Goal: Information Seeking & Learning: Learn about a topic

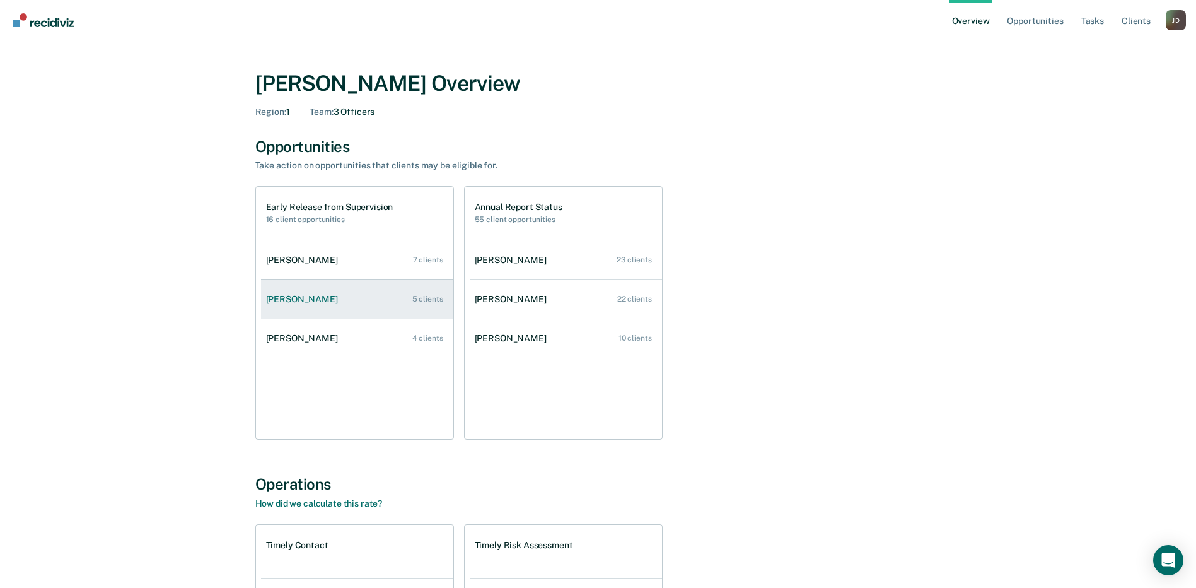
click at [289, 300] on div "[PERSON_NAME]" at bounding box center [304, 299] width 77 height 11
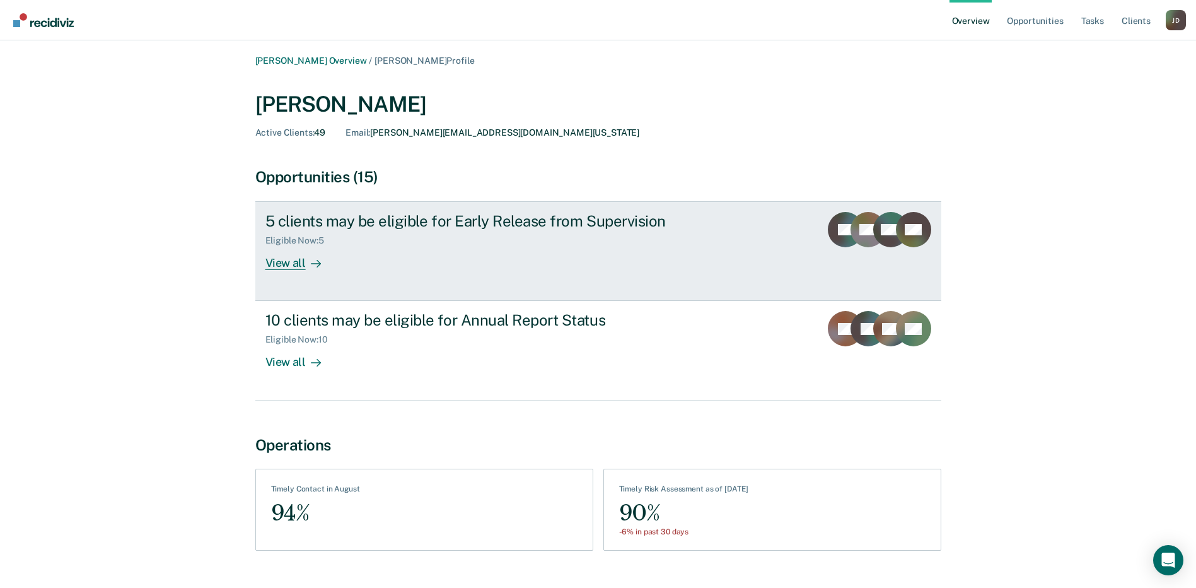
scroll to position [28, 0]
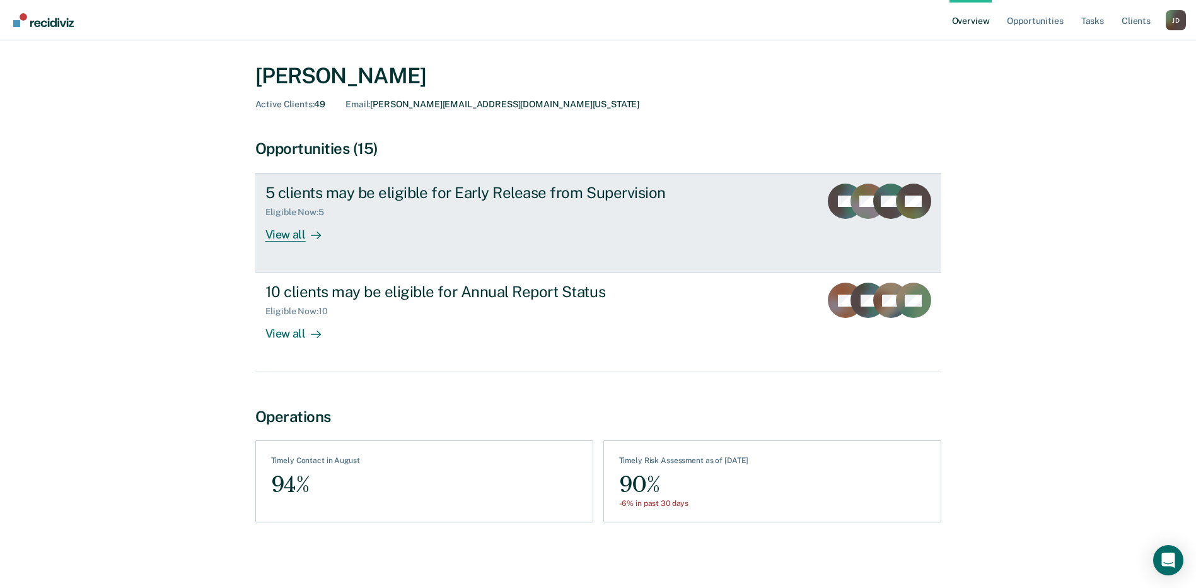
click at [281, 235] on div "View all" at bounding box center [300, 230] width 71 height 25
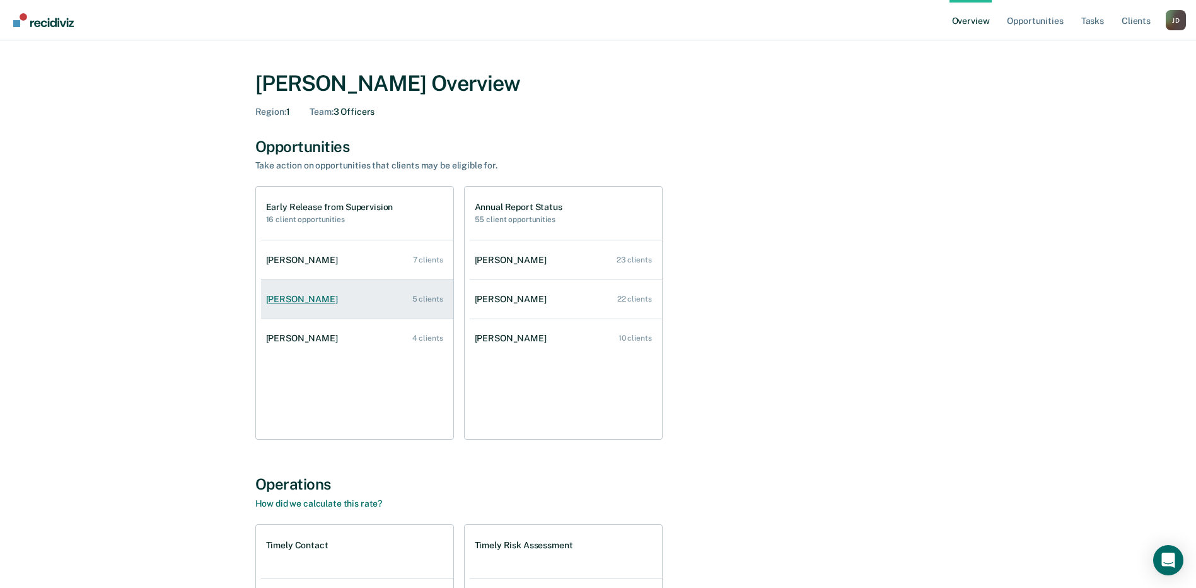
click at [290, 298] on div "[PERSON_NAME]" at bounding box center [304, 299] width 77 height 11
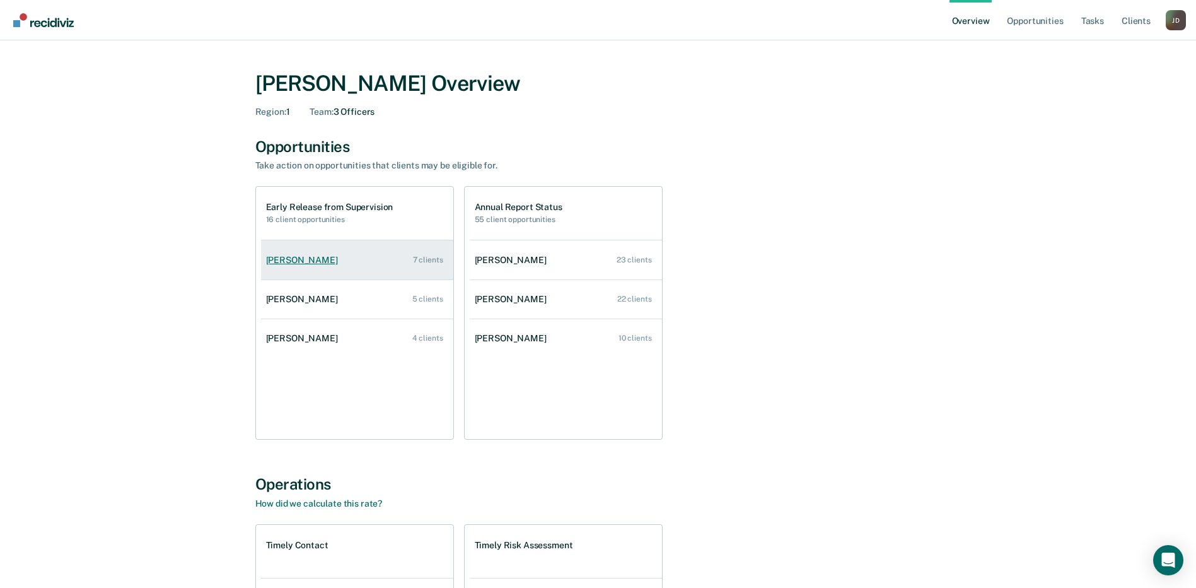
click at [310, 260] on div "[PERSON_NAME]" at bounding box center [304, 260] width 77 height 11
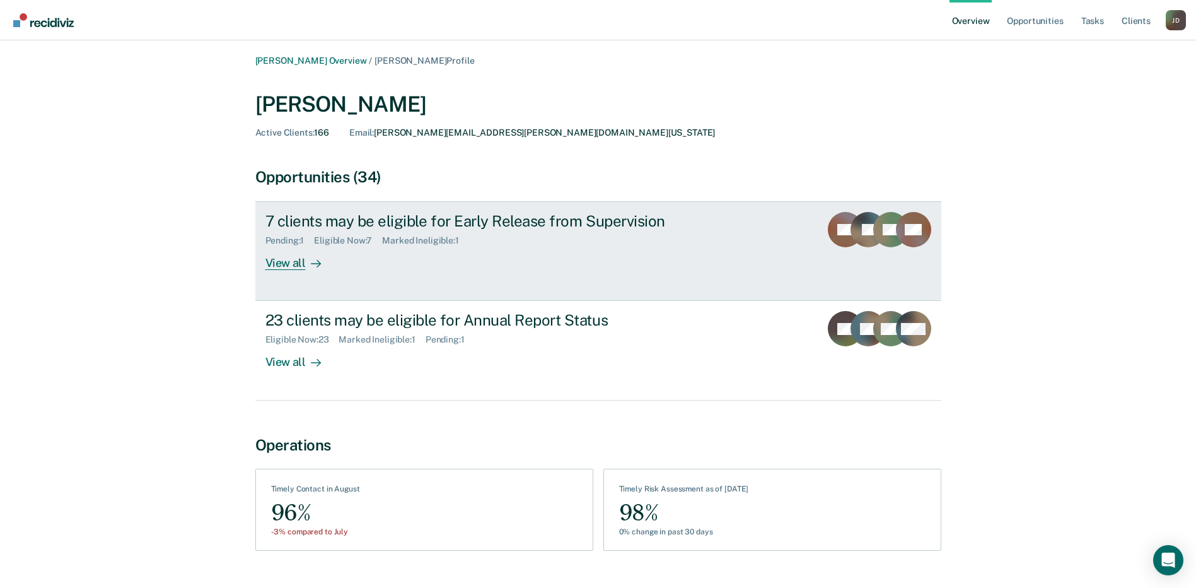
click at [299, 261] on div "View all" at bounding box center [300, 258] width 71 height 25
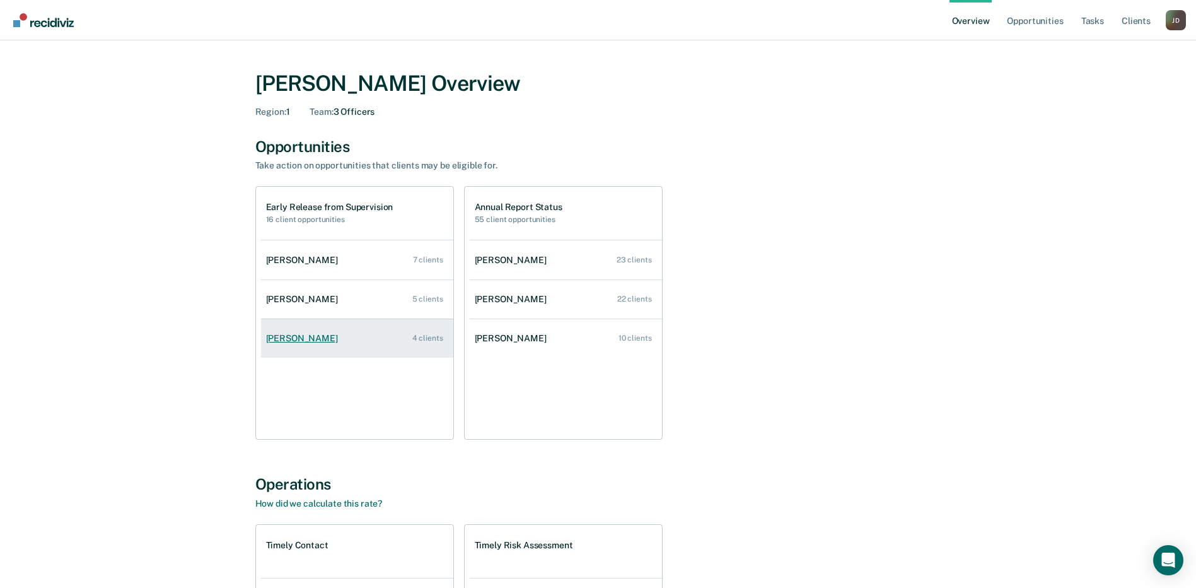
click at [312, 343] on div "[PERSON_NAME]" at bounding box center [304, 338] width 77 height 11
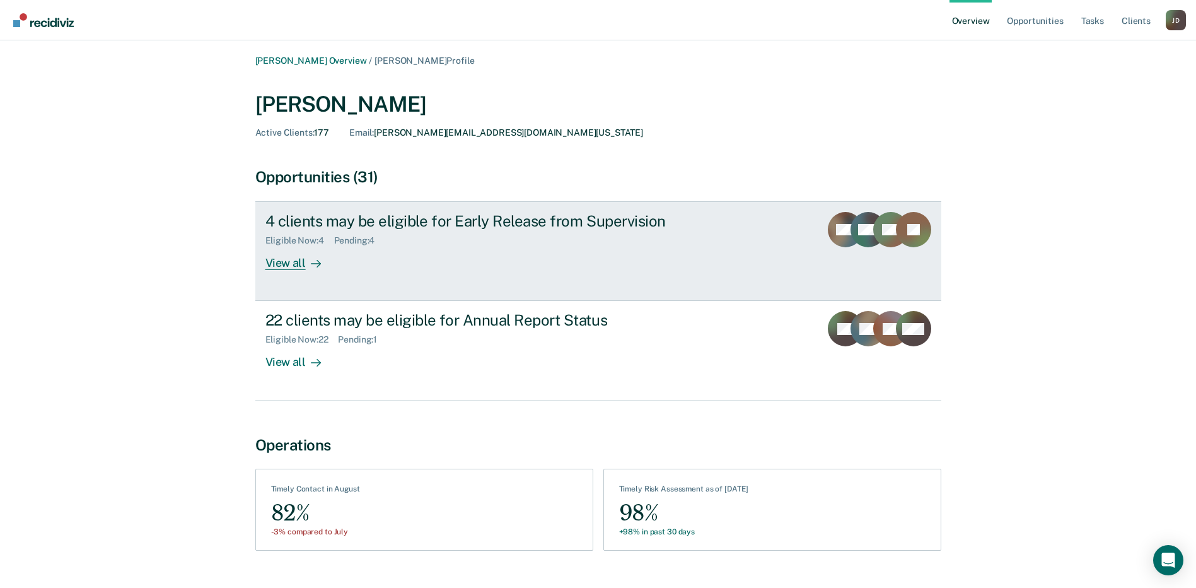
click at [303, 257] on div "View all" at bounding box center [300, 258] width 71 height 25
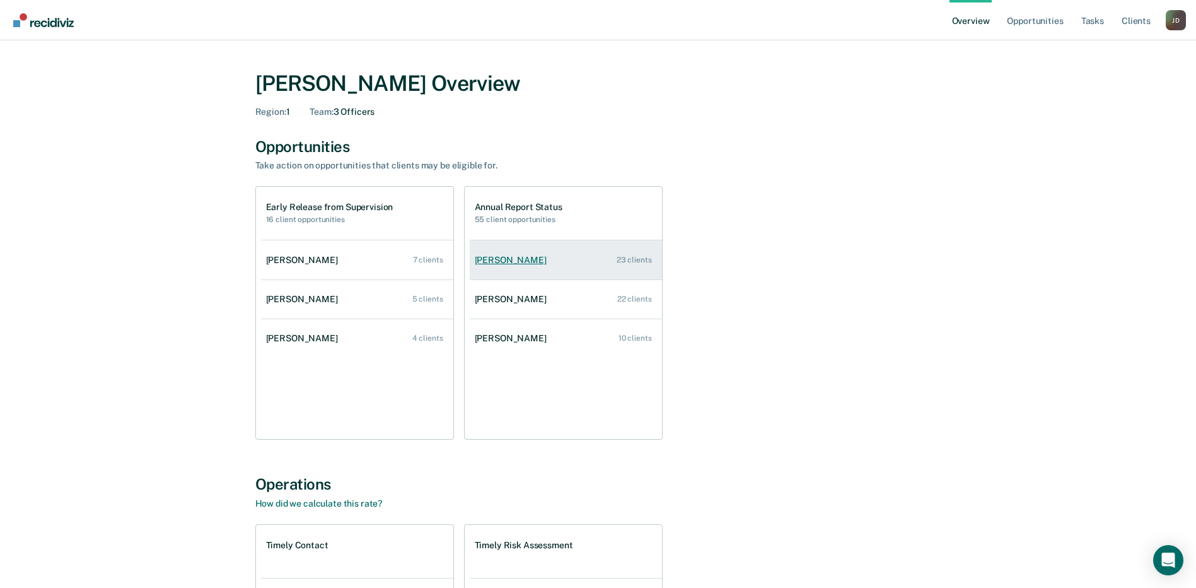
click at [523, 264] on div "[PERSON_NAME]" at bounding box center [513, 260] width 77 height 11
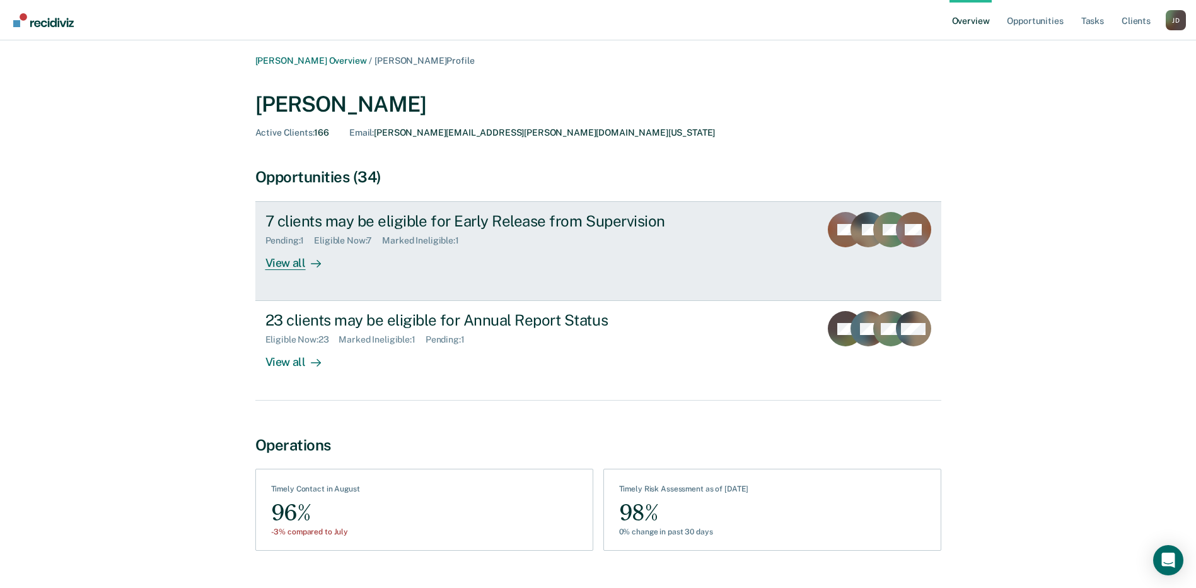
click at [301, 263] on div "View all" at bounding box center [300, 258] width 71 height 25
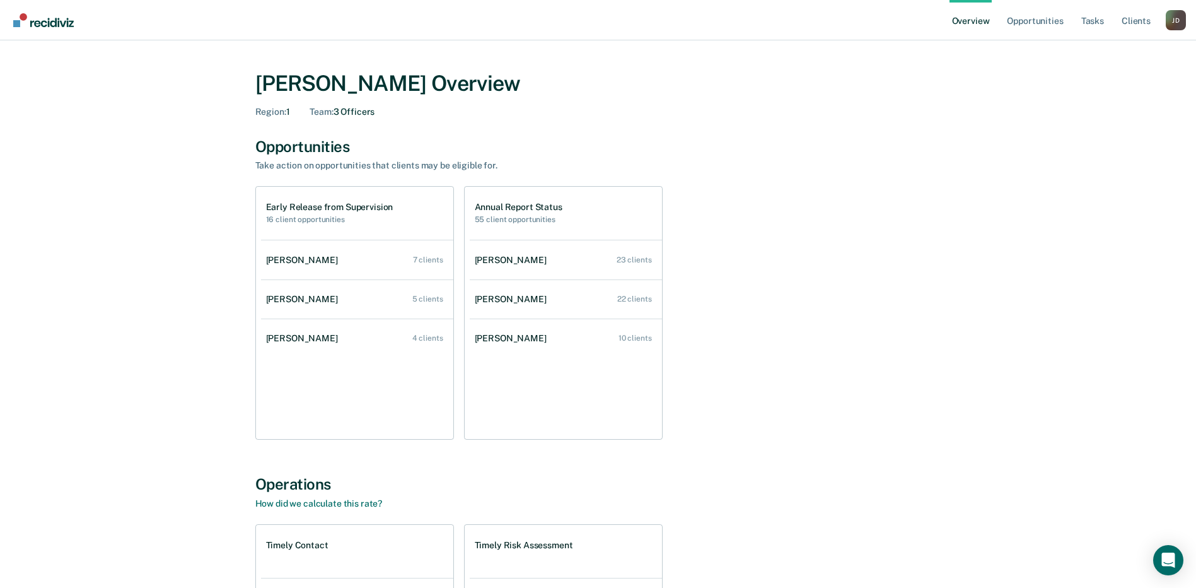
click at [516, 291] on link "[PERSON_NAME] 22 clients" at bounding box center [566, 299] width 192 height 36
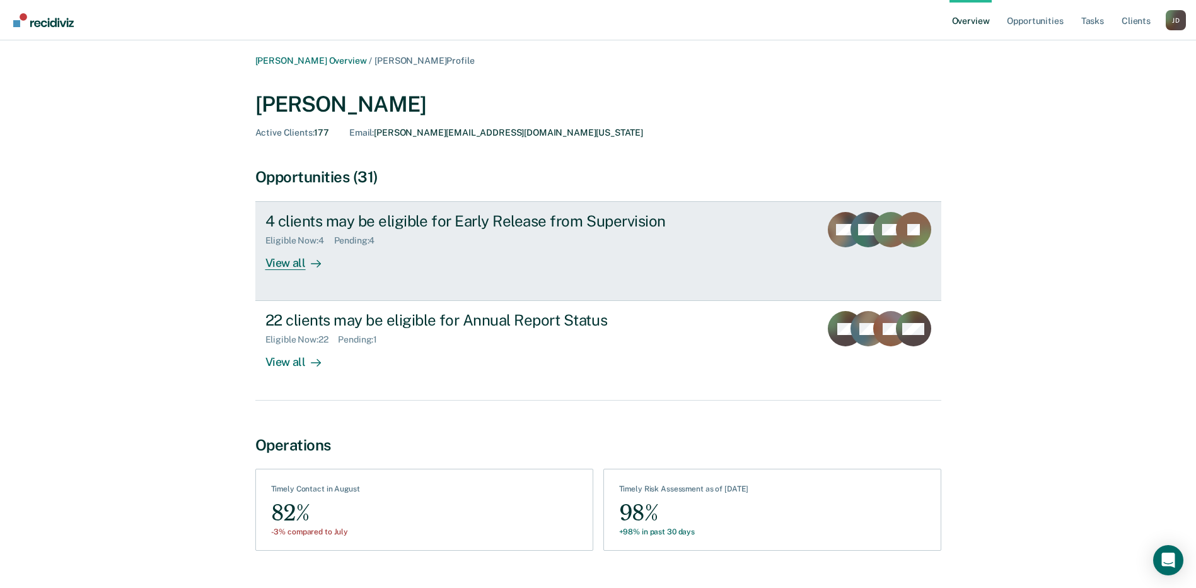
click at [325, 219] on div "4 clients may be eligible for Early Release from Supervision" at bounding box center [486, 221] width 443 height 18
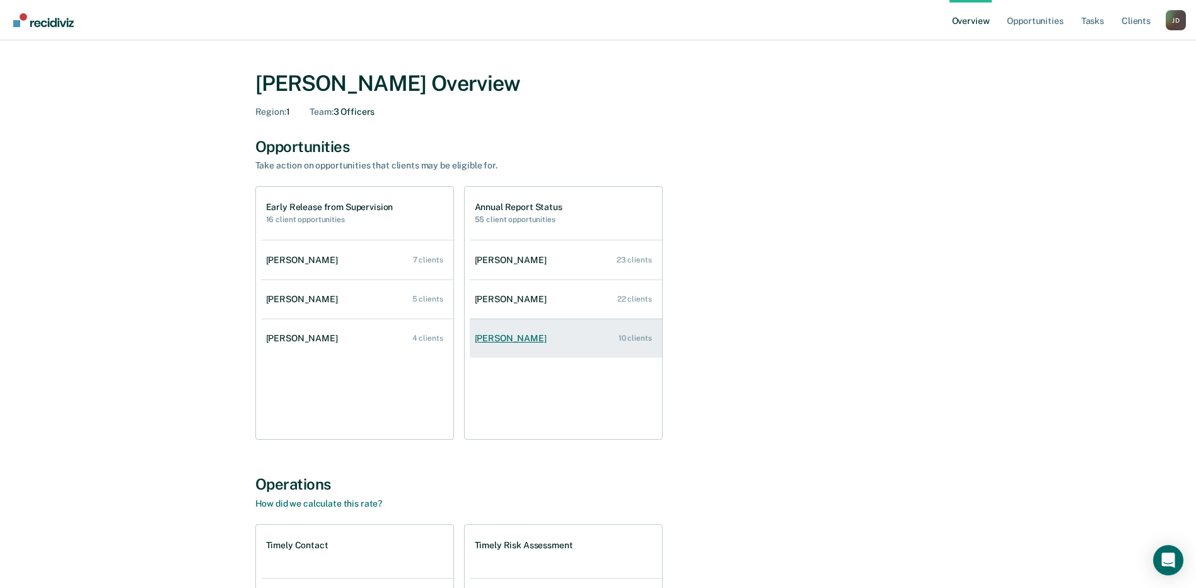
click at [521, 333] on div "[PERSON_NAME]" at bounding box center [513, 338] width 77 height 11
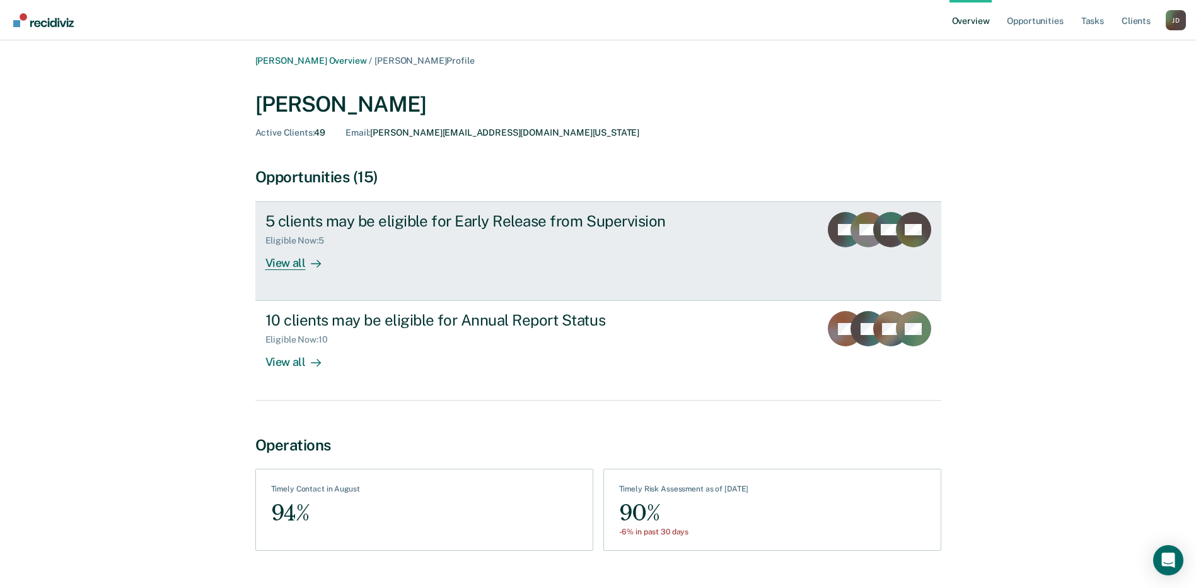
click at [299, 261] on div "View all" at bounding box center [300, 258] width 71 height 25
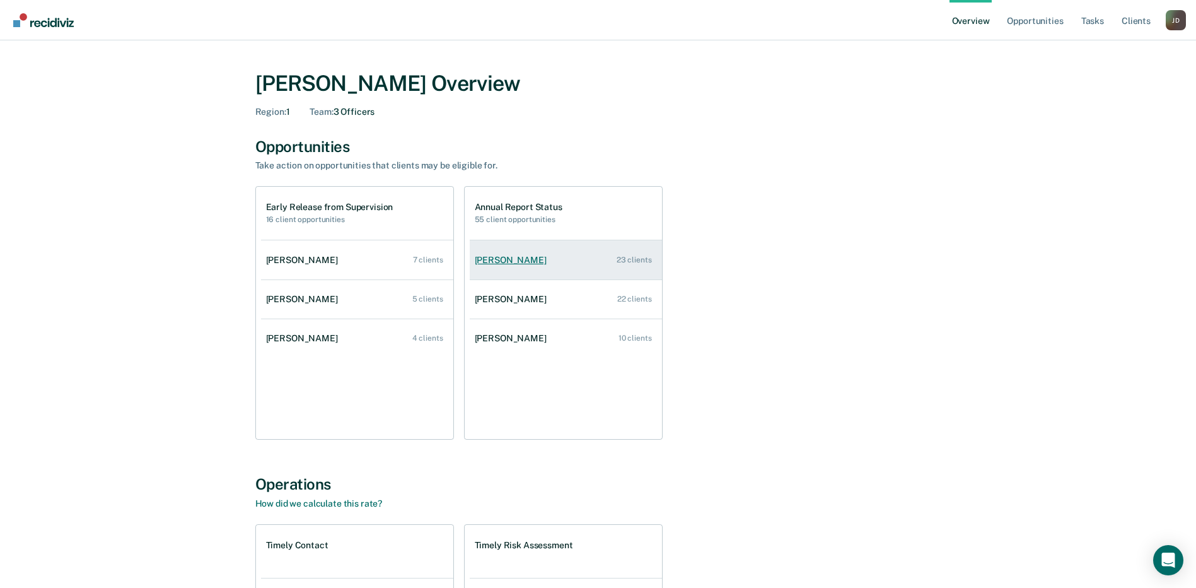
click at [516, 269] on link "[PERSON_NAME] 23 clients" at bounding box center [566, 260] width 192 height 36
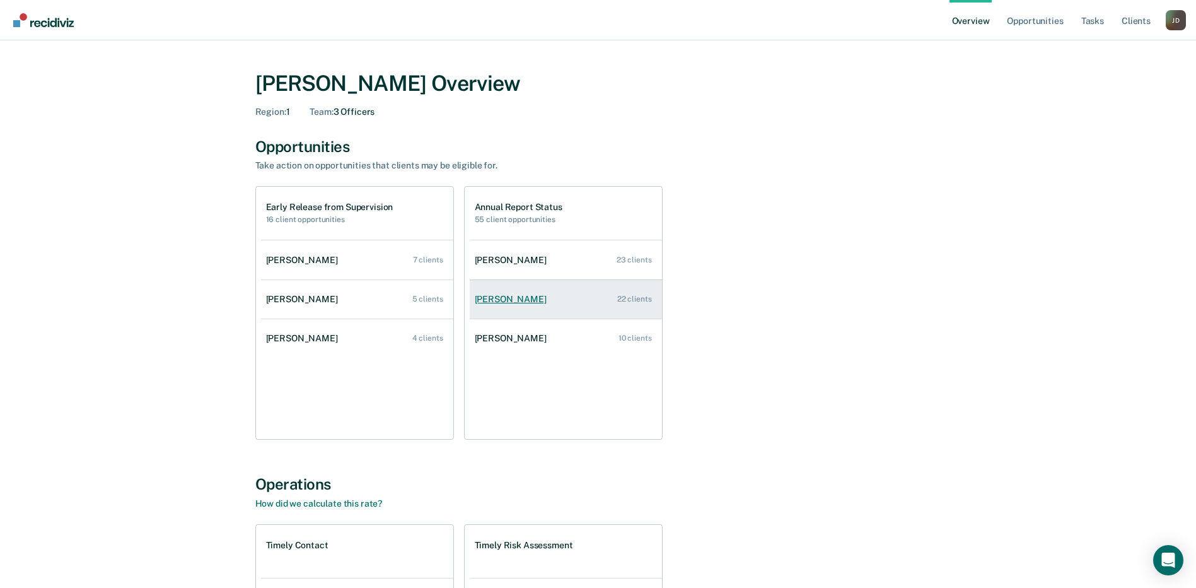
click at [511, 296] on div "[PERSON_NAME]" at bounding box center [513, 299] width 77 height 11
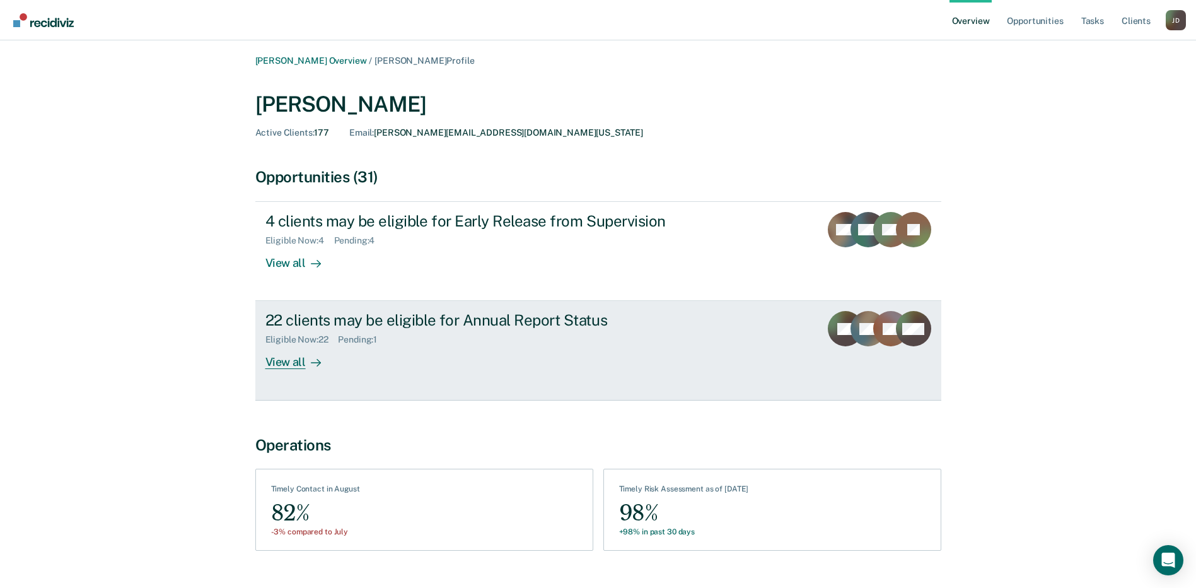
click at [448, 323] on div "22 clients may be eligible for Annual Report Status" at bounding box center [486, 320] width 443 height 18
